Goal: Transaction & Acquisition: Purchase product/service

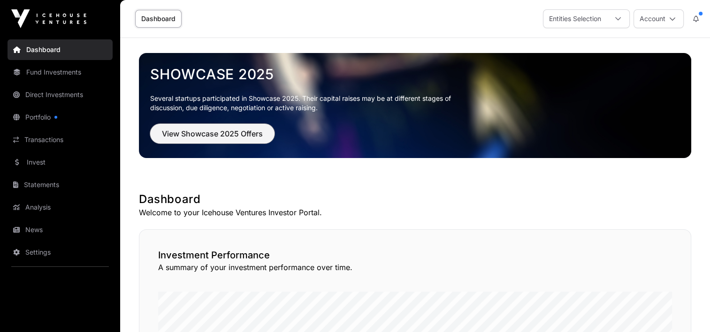
click at [227, 133] on span "View Showcase 2025 Offers" at bounding box center [212, 133] width 101 height 11
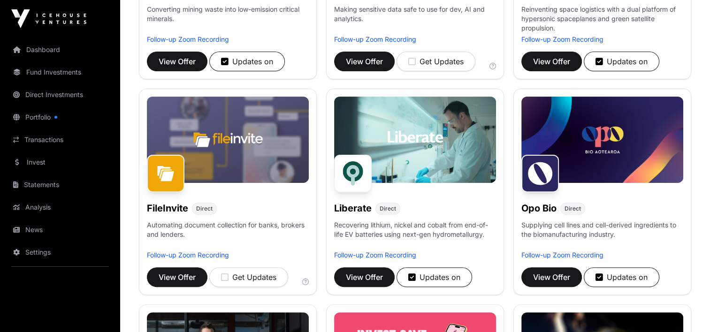
scroll to position [329, 0]
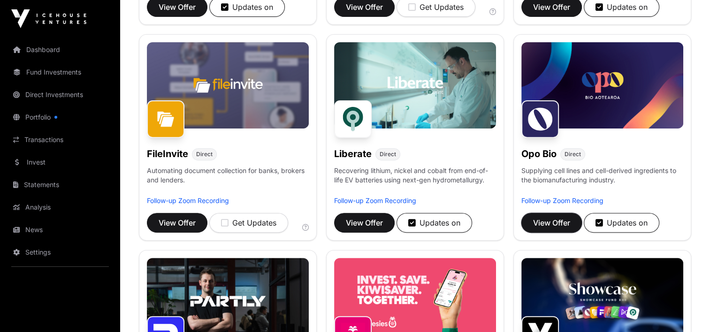
click at [552, 216] on button "View Offer" at bounding box center [551, 223] width 61 height 20
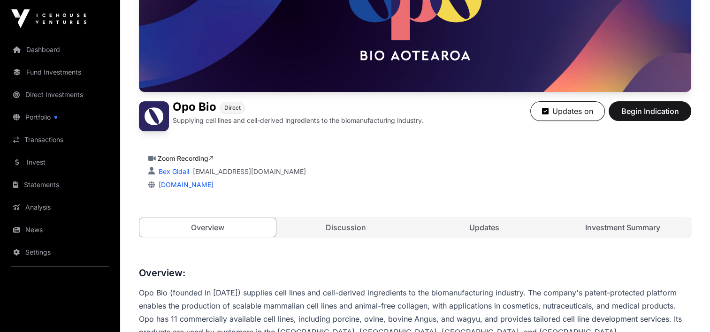
scroll to position [141, 0]
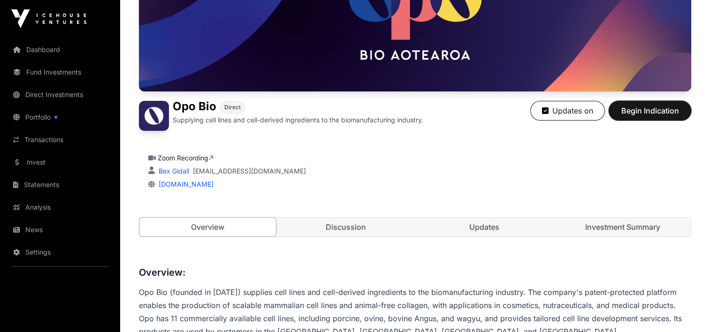
click at [646, 111] on span "Begin Indication" at bounding box center [649, 110] width 59 height 11
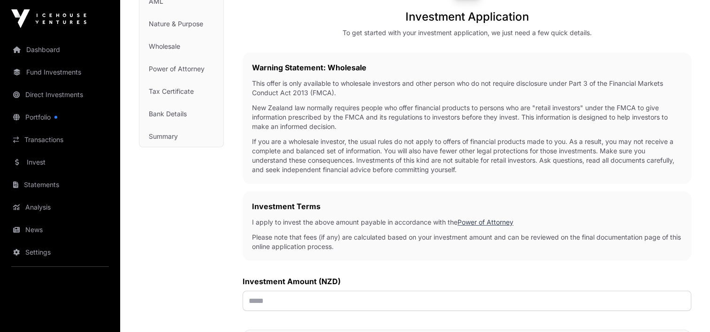
scroll to position [188, 0]
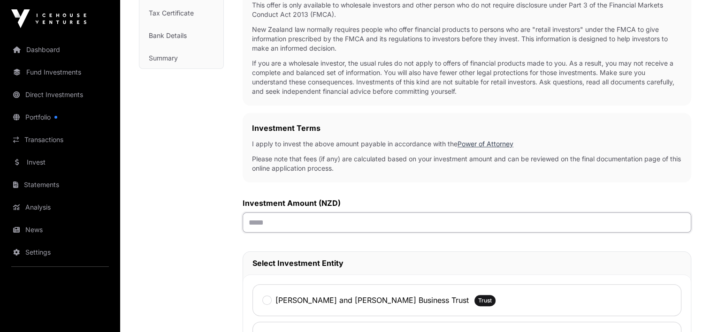
click at [282, 218] on input "text" at bounding box center [467, 223] width 449 height 20
type input "******"
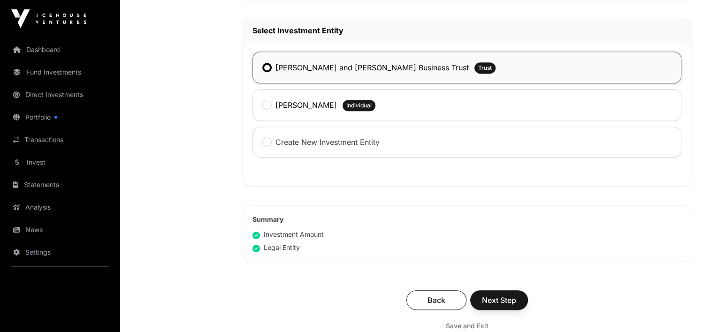
scroll to position [422, 0]
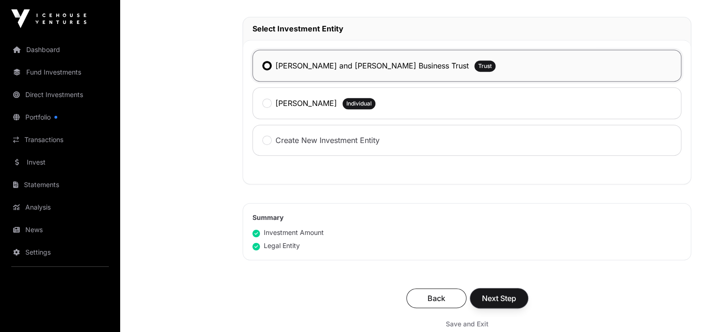
click at [484, 297] on span "Next Step" at bounding box center [499, 298] width 34 height 11
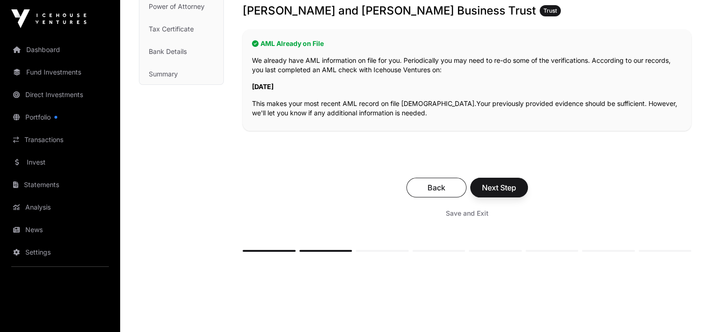
scroll to position [188, 0]
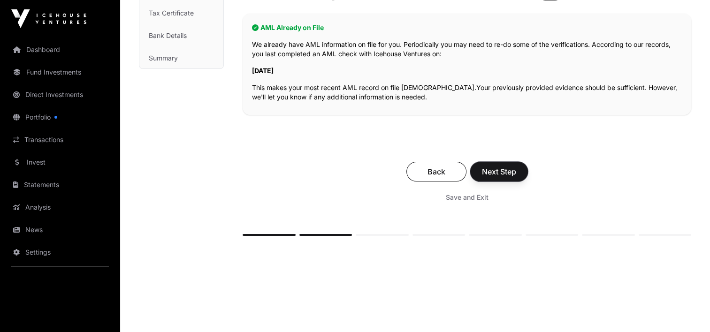
click at [497, 170] on span "Next Step" at bounding box center [499, 171] width 34 height 11
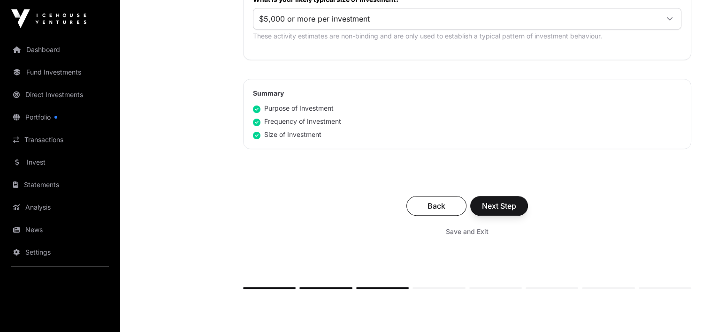
scroll to position [610, 0]
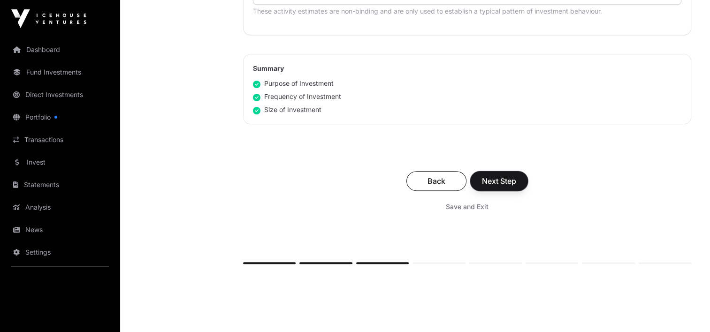
click at [506, 176] on span "Next Step" at bounding box center [499, 181] width 34 height 11
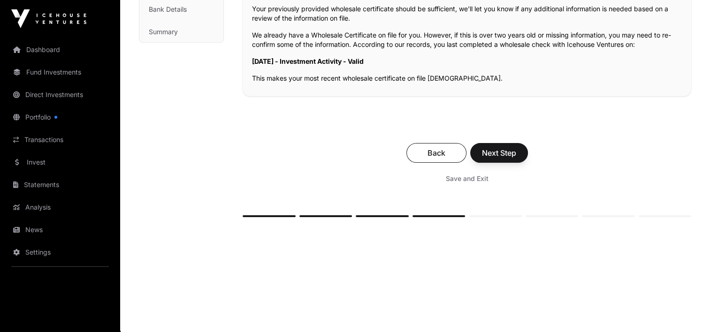
scroll to position [215, 0]
click at [497, 150] on span "Next Step" at bounding box center [499, 151] width 34 height 11
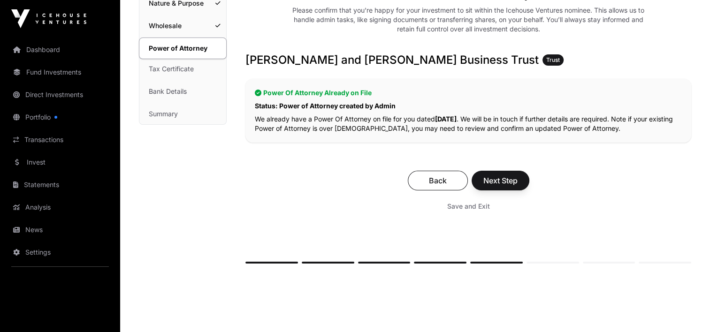
scroll to position [141, 0]
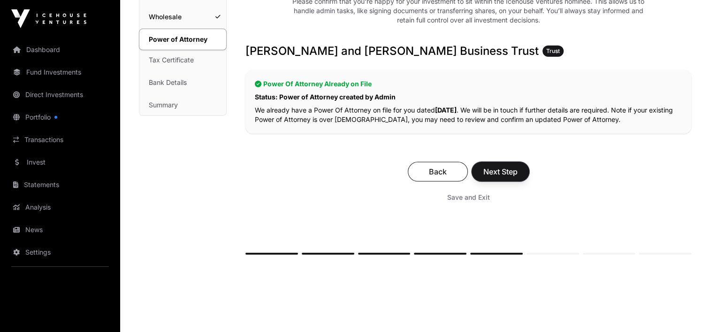
click at [494, 165] on button "Next Step" at bounding box center [501, 172] width 58 height 20
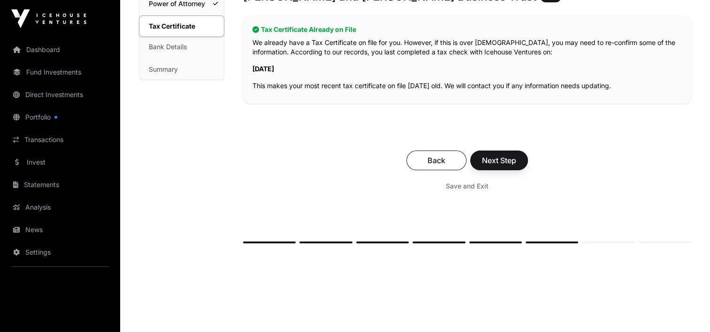
scroll to position [188, 0]
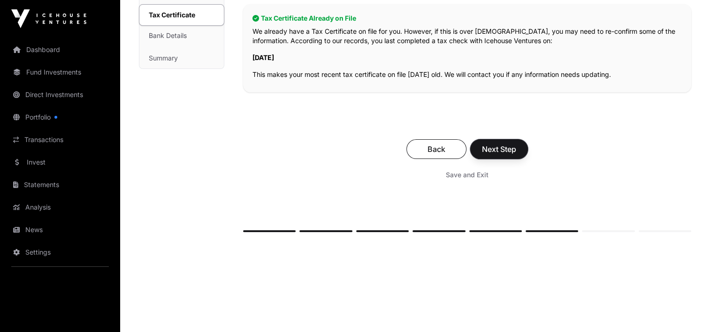
click at [491, 149] on span "Next Step" at bounding box center [499, 149] width 34 height 11
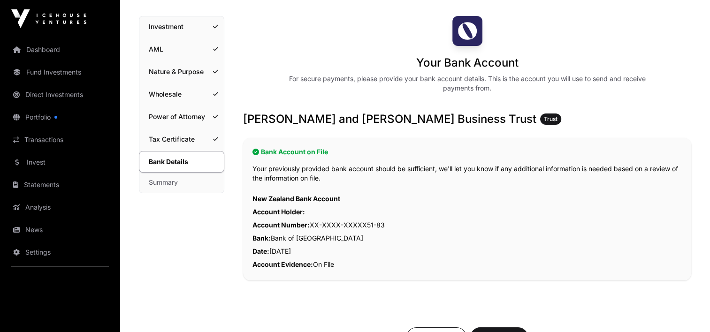
scroll to position [141, 0]
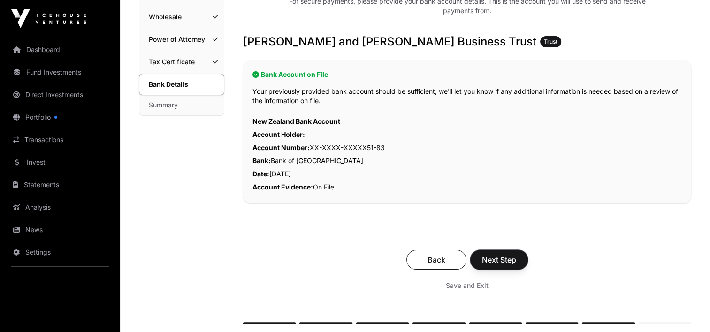
click at [503, 256] on span "Next Step" at bounding box center [499, 259] width 34 height 11
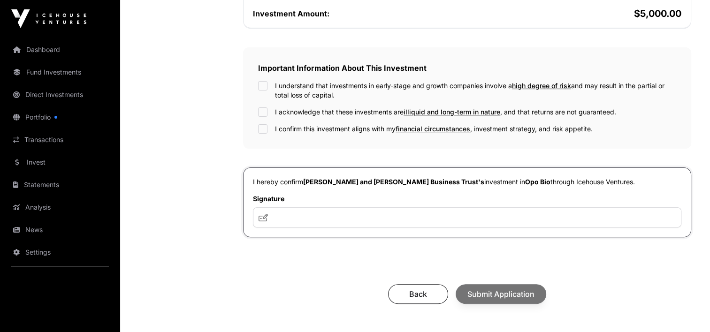
scroll to position [282, 0]
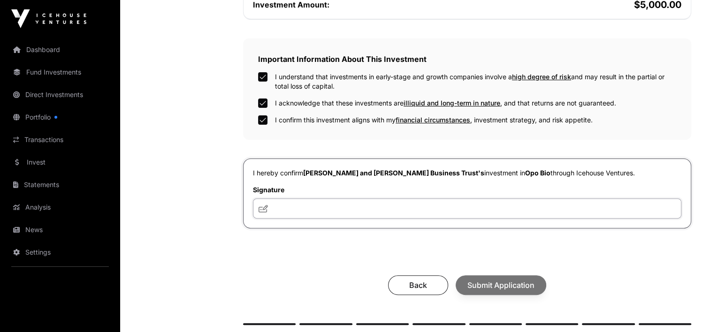
click at [276, 199] on input "text" at bounding box center [467, 209] width 428 height 20
type input "**********"
click at [475, 280] on span "Submit Application" at bounding box center [500, 285] width 67 height 11
